Goal: Task Accomplishment & Management: Complete application form

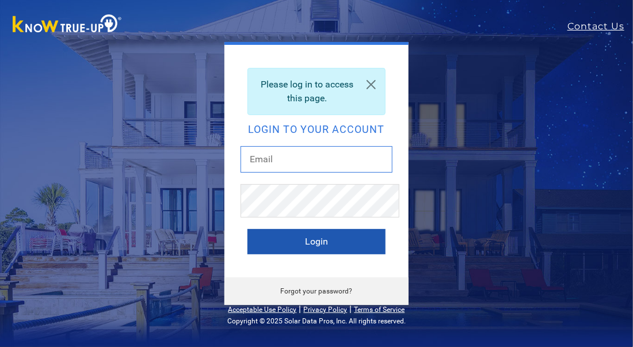
type input "[EMAIL_ADDRESS][DOMAIN_NAME]"
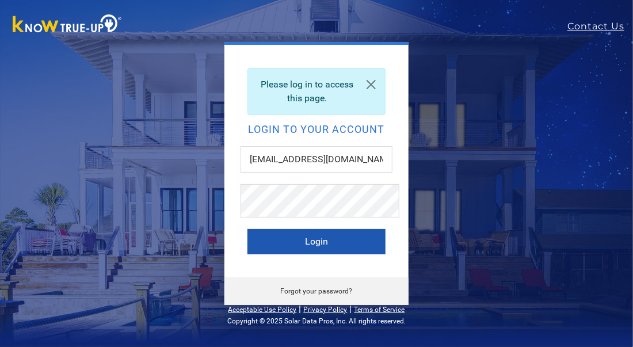
click at [320, 254] on button "Login" at bounding box center [316, 241] width 138 height 25
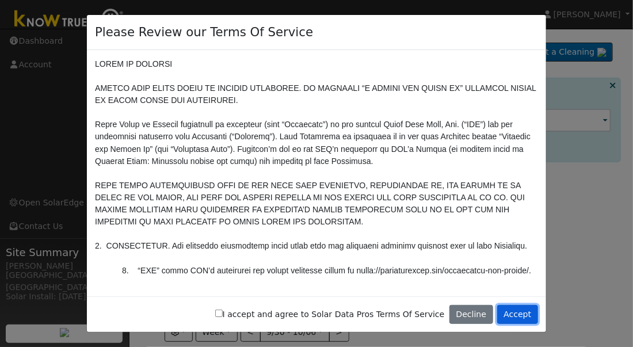
drag, startPoint x: 509, startPoint y: 298, endPoint x: 464, endPoint y: 278, distance: 48.7
click at [504, 305] on button "Accept" at bounding box center [517, 315] width 41 height 20
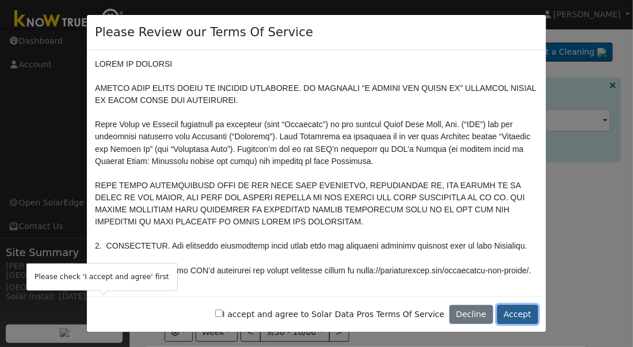
click at [499, 305] on button "Accept" at bounding box center [517, 315] width 41 height 20
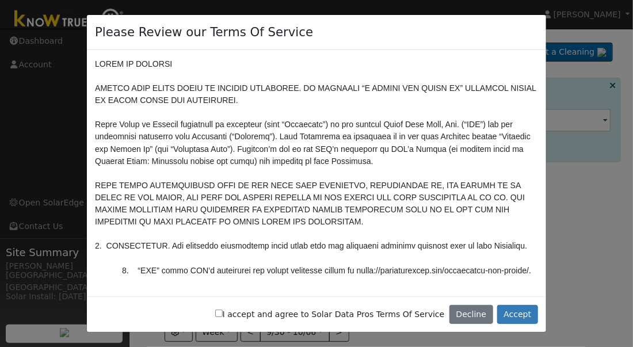
click at [215, 310] on input "I accept and agree to Solar Data Pros Terms Of Service" at bounding box center [218, 313] width 7 height 7
checkbox input "true"
click at [509, 305] on button "Accept" at bounding box center [517, 315] width 41 height 20
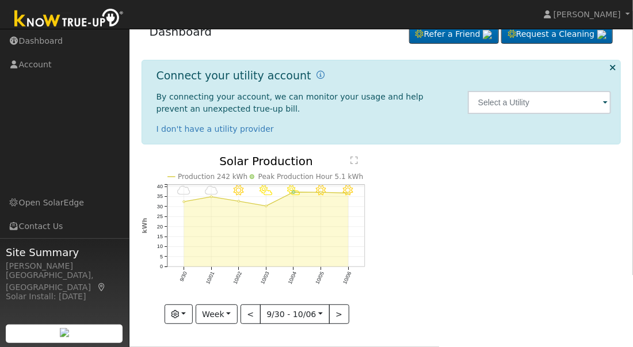
scroll to position [64, 0]
click at [603, 97] on span at bounding box center [605, 103] width 5 height 13
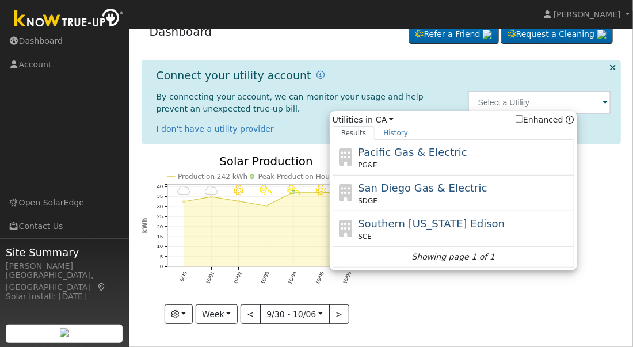
click at [371, 222] on div "Southern California Edison SCE" at bounding box center [464, 229] width 213 height 26
type input "SCE"
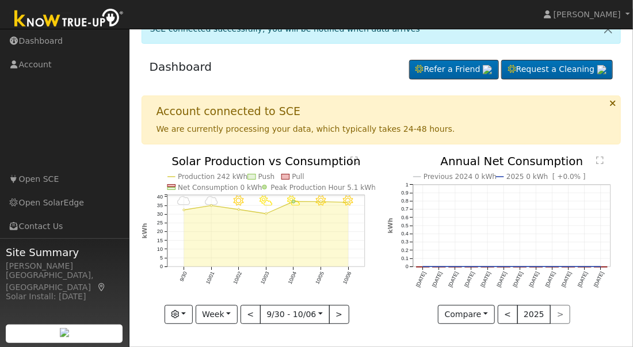
scroll to position [68, 0]
